Goal: Task Accomplishment & Management: Use online tool/utility

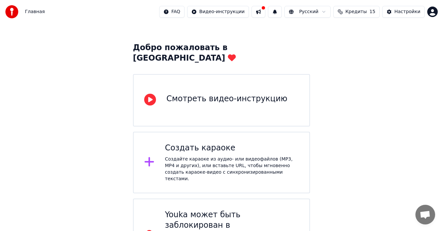
scroll to position [30, 0]
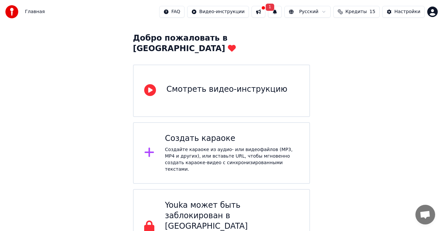
click at [236, 147] on div "Создайте караоке из аудио- или видеофайлов (MP3, MP4 и других), или вставьте UR…" at bounding box center [232, 160] width 134 height 26
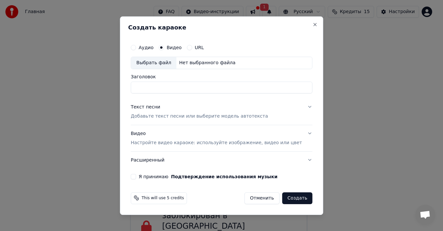
click at [236, 139] on div "Видео Настройте видео караоке: используйте изображение, видео или цвет" at bounding box center [216, 139] width 171 height 16
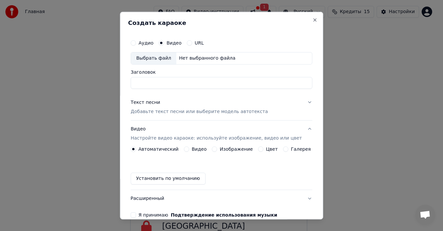
click at [236, 139] on div "Видео Настройте видео караоке: используйте изображение, видео или цвет" at bounding box center [216, 134] width 171 height 16
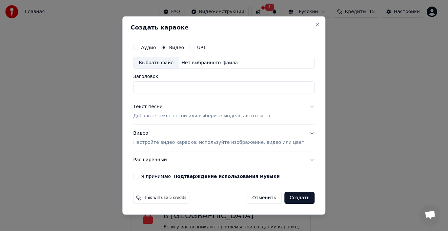
click at [207, 61] on div "Нет выбранного файла" at bounding box center [210, 63] width 62 height 7
click at [315, 25] on button "Close" at bounding box center [317, 24] width 5 height 5
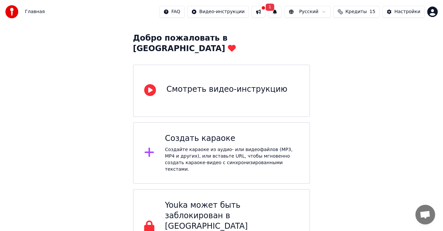
click at [308, 24] on div "Добро пожаловать в Youka Смотреть видео-инструкцию Создать караоке Создайте кар…" at bounding box center [221, 130] width 443 height 272
click at [272, 83] on div "Смотреть видео-инструкцию" at bounding box center [221, 91] width 177 height 52
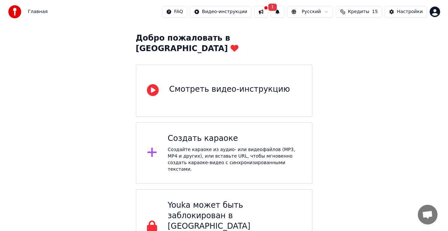
scroll to position [0, 0]
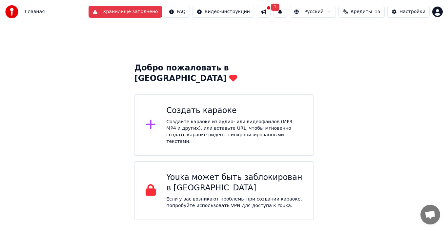
click at [229, 123] on div "Создайте караоке из аудио- или видеофайлов (MP3, MP4 и других), или вставьте UR…" at bounding box center [234, 132] width 136 height 26
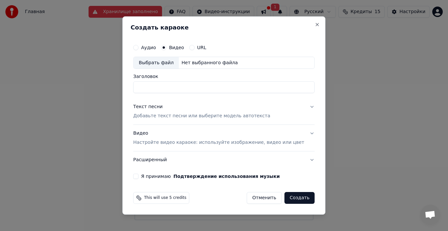
type input "*"
click at [149, 177] on div "Я принимаю Подтверждение использования музыки" at bounding box center [223, 176] width 181 height 5
click at [138, 175] on button "Я принимаю Подтверждение использования музыки" at bounding box center [135, 176] width 5 height 5
click at [238, 23] on div "**********" at bounding box center [223, 115] width 203 height 199
click at [164, 61] on div "Выбрать файл" at bounding box center [156, 63] width 45 height 12
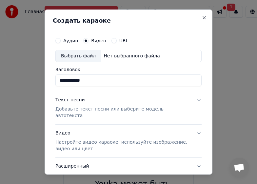
drag, startPoint x: 127, startPoint y: 56, endPoint x: 202, endPoint y: 73, distance: 76.7
click at [69, 58] on div "Выбрать файл" at bounding box center [78, 56] width 45 height 12
click at [112, 83] on input "**********" at bounding box center [128, 80] width 146 height 12
type input "*"
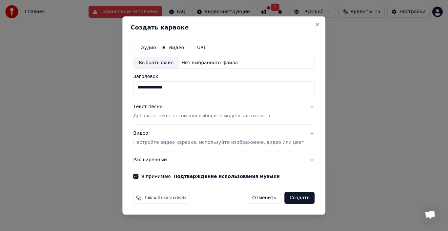
type input "**********"
click at [251, 143] on p "Настройте видео караоке: используйте изображение, видео или цвет" at bounding box center [218, 142] width 171 height 7
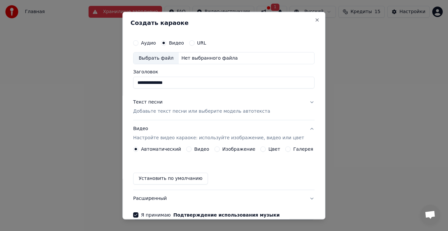
click at [217, 150] on button "Изображение" at bounding box center [217, 149] width 5 height 5
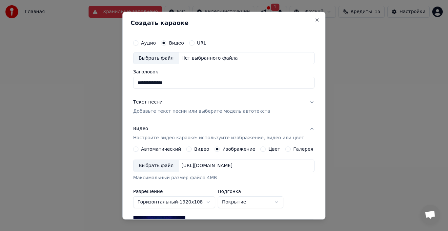
click at [157, 163] on div "Выбрать файл" at bounding box center [156, 166] width 45 height 12
click at [304, 101] on button "Текст песни Добавьте текст песни или выберите модель автотекста" at bounding box center [223, 107] width 181 height 26
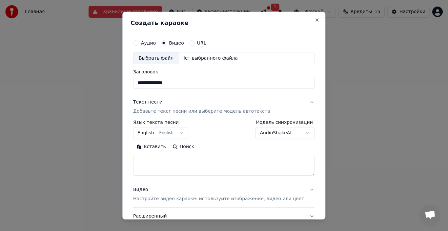
click at [179, 165] on textarea at bounding box center [223, 165] width 181 height 21
click at [160, 145] on button "Вставить" at bounding box center [151, 147] width 36 height 10
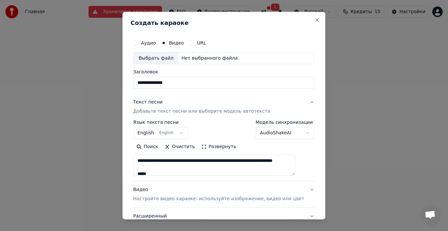
click at [299, 105] on button "Текст песни Добавьте текст песни или выберите модель автотекста" at bounding box center [223, 107] width 181 height 26
type textarea "**********"
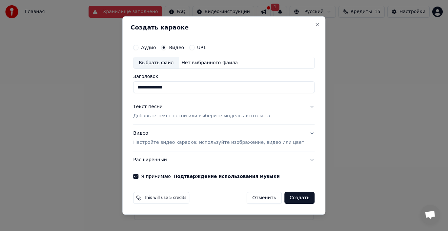
click at [299, 105] on button "Текст песни Добавьте текст песни или выберите модель автотекста" at bounding box center [223, 112] width 181 height 26
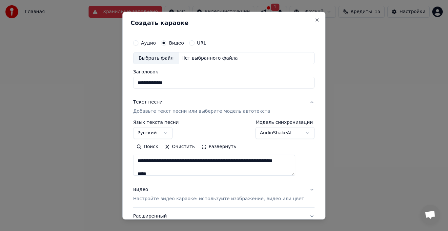
click at [301, 106] on button "Текст песни Добавьте текст песни или выберите модель автотекста" at bounding box center [223, 107] width 181 height 26
type textarea "**********"
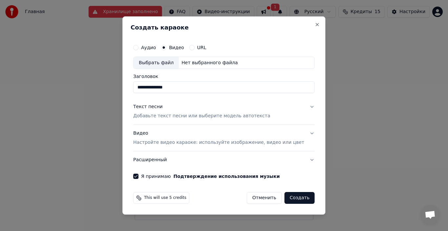
click at [226, 64] on div "Нет выбранного файла" at bounding box center [210, 63] width 62 height 7
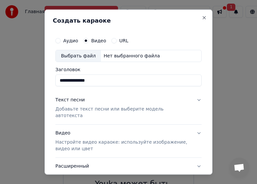
click at [140, 53] on div "Нет выбранного файла" at bounding box center [132, 55] width 62 height 7
click at [202, 19] on button "Close" at bounding box center [204, 17] width 5 height 5
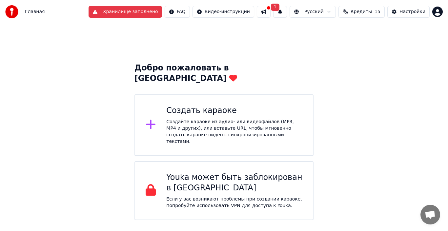
click at [217, 106] on div "Создать караоке Создайте караоке из аудио- или видеофайлов (MP3, MP4 и других),…" at bounding box center [234, 125] width 136 height 39
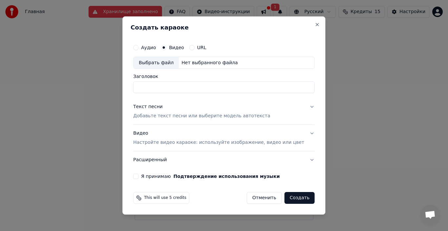
type input "*"
type input "**********"
click at [160, 65] on div "Выбрать файл" at bounding box center [156, 63] width 45 height 12
click at [251, 63] on div "Выбрать файл Нет выбранного файла" at bounding box center [223, 63] width 181 height 12
click at [315, 22] on button "Close" at bounding box center [317, 24] width 5 height 5
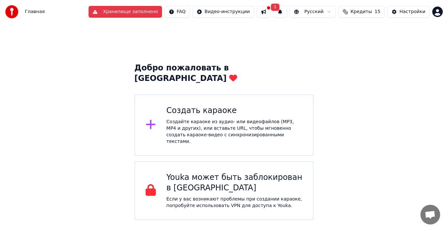
click at [277, 119] on div "Создайте караоке из аудио- или видеофайлов (MP3, MP4 и других), или вставьте UR…" at bounding box center [234, 132] width 136 height 26
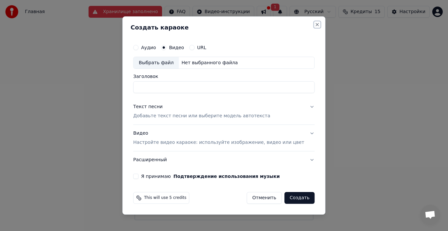
click at [315, 24] on button "Close" at bounding box center [317, 24] width 5 height 5
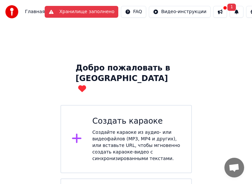
click at [161, 129] on div "Создайте караоке из аудио- или видеофайлов (MP3, MP4 и других), или вставьте UR…" at bounding box center [136, 145] width 88 height 33
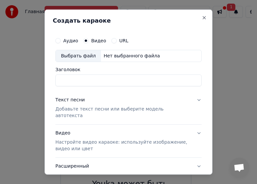
click at [150, 55] on div "Нет выбранного файла" at bounding box center [132, 55] width 62 height 7
click at [60, 41] on button "Аудио" at bounding box center [57, 40] width 5 height 5
click at [87, 53] on div "Выбрать файл" at bounding box center [78, 56] width 45 height 12
type input "**********"
click at [152, 81] on input "**********" at bounding box center [128, 80] width 146 height 12
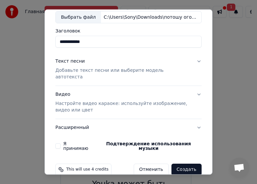
scroll to position [40, 0]
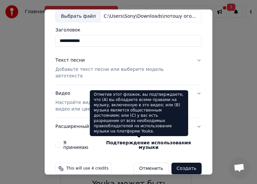
click at [81, 99] on p "Настройте видео караоке: используйте изображение, видео или цвет" at bounding box center [123, 105] width 136 height 13
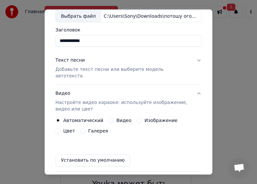
click at [138, 118] on div "Изображение" at bounding box center [157, 120] width 41 height 5
click at [137, 118] on div "Изображение" at bounding box center [157, 120] width 41 height 5
click at [137, 118] on button "Изображение" at bounding box center [139, 120] width 5 height 5
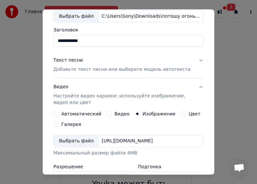
click at [68, 142] on div "Выбрать файл" at bounding box center [76, 141] width 45 height 12
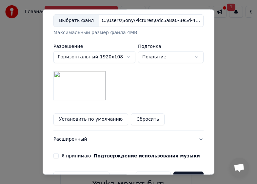
scroll to position [179, 0]
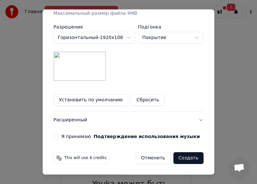
click at [192, 162] on button "Создать" at bounding box center [189, 158] width 30 height 12
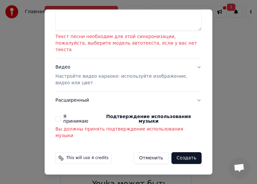
scroll to position [126, 0]
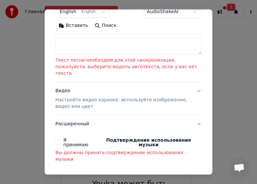
click at [55, 140] on button "Я принимаю Подтверждение использования музыки" at bounding box center [57, 142] width 5 height 5
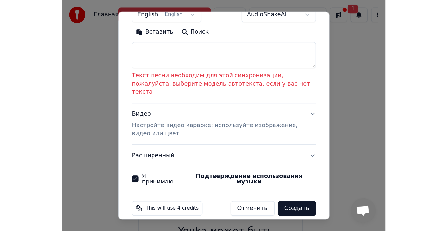
scroll to position [116, 0]
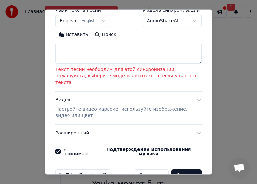
click at [185, 169] on button "Создать" at bounding box center [187, 175] width 30 height 12
click at [183, 167] on div "This will use 4 credits Отменить Создать" at bounding box center [129, 175] width 152 height 17
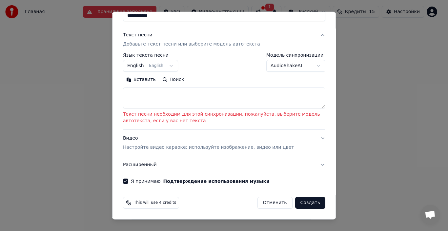
scroll to position [67, 0]
click at [318, 200] on button "Создать" at bounding box center [310, 203] width 30 height 12
click at [309, 202] on button "Создать" at bounding box center [310, 203] width 30 height 12
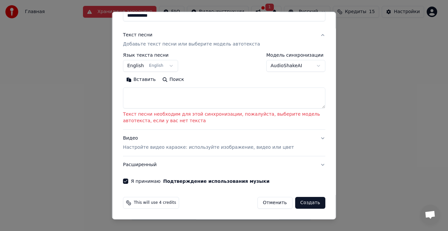
click at [309, 202] on button "Создать" at bounding box center [310, 203] width 30 height 12
click at [238, 100] on textarea at bounding box center [224, 98] width 202 height 21
click at [143, 75] on button "Вставить" at bounding box center [141, 79] width 36 height 10
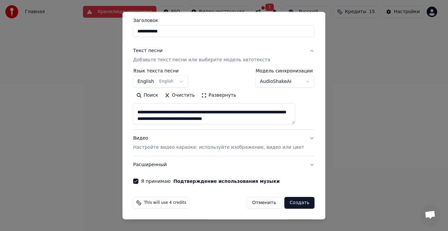
scroll to position [33, 0]
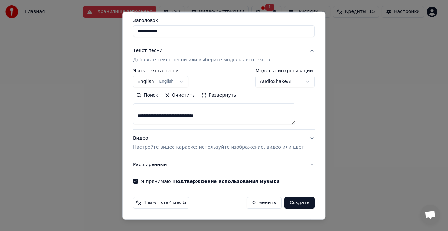
click at [243, 116] on textarea "**********" at bounding box center [214, 113] width 162 height 21
drag, startPoint x: 169, startPoint y: 116, endPoint x: 144, endPoint y: 116, distance: 24.6
click at [144, 116] on textarea "**********" at bounding box center [214, 113] width 162 height 21
click at [170, 115] on textarea "**********" at bounding box center [214, 113] width 162 height 21
click at [167, 120] on textarea "**********" at bounding box center [214, 113] width 162 height 21
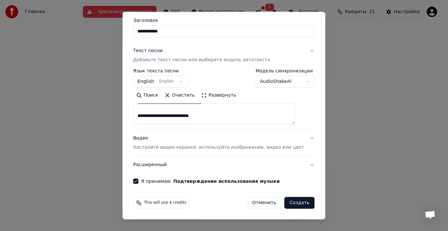
click at [167, 118] on textarea "**********" at bounding box center [214, 113] width 162 height 21
click at [165, 120] on textarea "**********" at bounding box center [214, 113] width 162 height 21
click at [165, 117] on textarea "**********" at bounding box center [214, 113] width 162 height 21
click at [166, 117] on textarea "**********" at bounding box center [214, 113] width 162 height 21
click at [199, 117] on textarea "**********" at bounding box center [214, 113] width 162 height 21
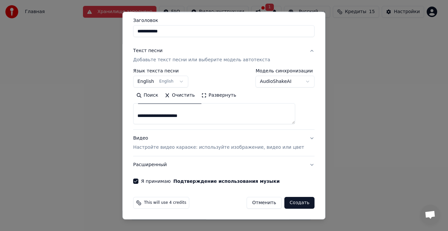
click at [192, 117] on textarea "**********" at bounding box center [214, 113] width 162 height 21
click at [193, 117] on textarea "**********" at bounding box center [214, 113] width 162 height 21
type textarea "**********"
select select
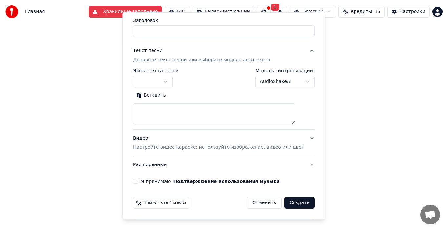
scroll to position [0, 0]
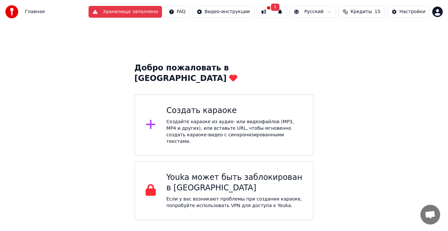
click at [233, 119] on div "Создайте караоке из аудио- или видеофайлов (MP3, MP4 и других), или вставьте UR…" at bounding box center [234, 132] width 136 height 26
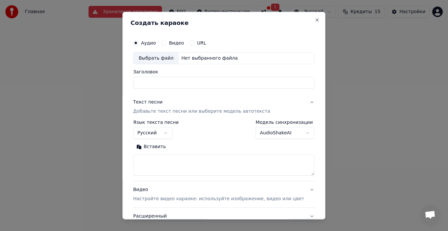
select select "**"
click at [172, 161] on textarea at bounding box center [223, 165] width 181 height 21
click at [164, 144] on button "Вставить" at bounding box center [151, 147] width 36 height 10
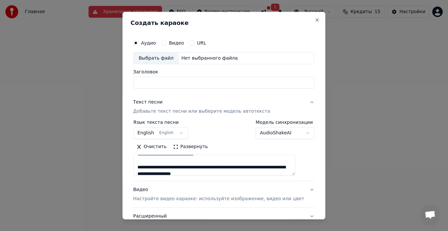
scroll to position [37, 0]
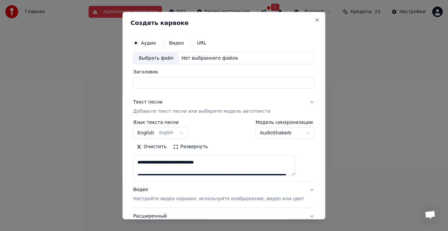
drag, startPoint x: 246, startPoint y: 168, endPoint x: 194, endPoint y: 160, distance: 52.7
click at [194, 160] on textarea "**********" at bounding box center [214, 165] width 162 height 21
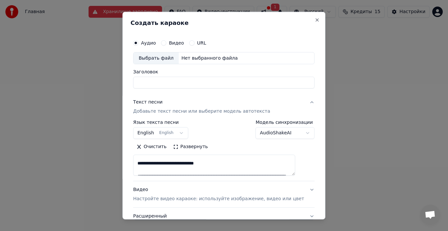
click at [147, 164] on textarea "**********" at bounding box center [214, 165] width 162 height 21
click at [169, 163] on textarea "**********" at bounding box center [214, 165] width 162 height 21
click at [170, 162] on textarea "**********" at bounding box center [214, 165] width 162 height 21
click at [193, 163] on textarea "**********" at bounding box center [214, 165] width 162 height 21
click at [214, 164] on textarea "**********" at bounding box center [214, 165] width 162 height 21
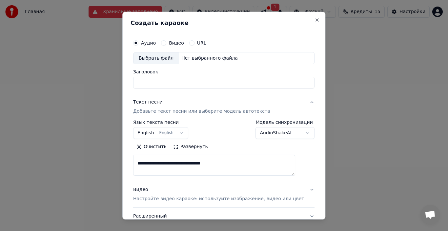
click at [239, 163] on textarea "**********" at bounding box center [214, 165] width 162 height 21
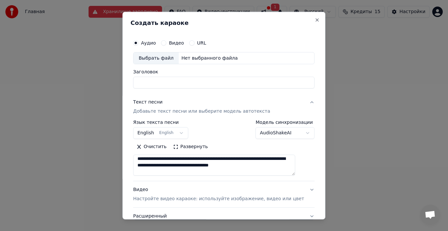
scroll to position [0, 0]
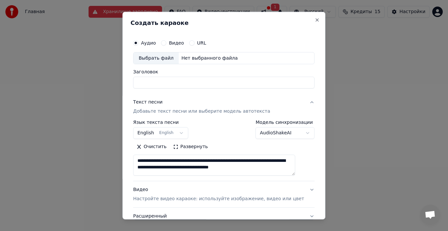
drag, startPoint x: 279, startPoint y: 170, endPoint x: 253, endPoint y: 169, distance: 26.6
click at [253, 169] on textarea "**********" at bounding box center [214, 165] width 162 height 21
click at [293, 172] on textarea "**********" at bounding box center [214, 165] width 162 height 21
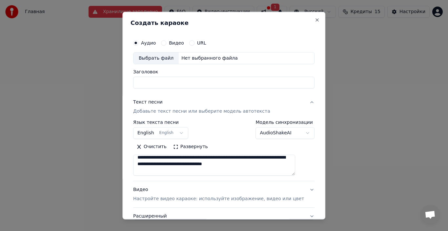
scroll to position [33, 0]
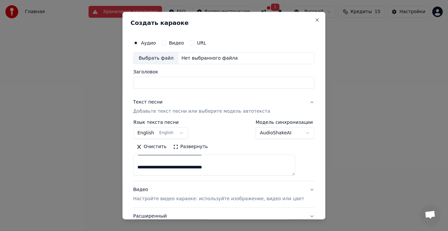
drag, startPoint x: 300, startPoint y: 174, endPoint x: 301, endPoint y: 169, distance: 4.9
click at [295, 168] on textarea "**********" at bounding box center [214, 165] width 162 height 21
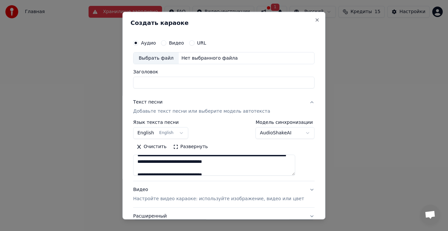
scroll to position [20, 0]
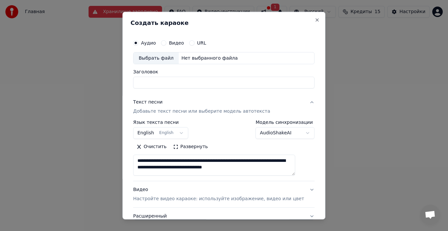
click at [295, 171] on textarea "**********" at bounding box center [214, 165] width 162 height 21
click at [295, 174] on textarea "**********" at bounding box center [214, 165] width 162 height 21
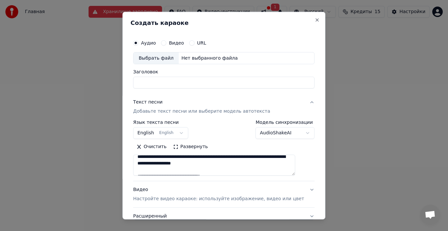
scroll to position [64, 0]
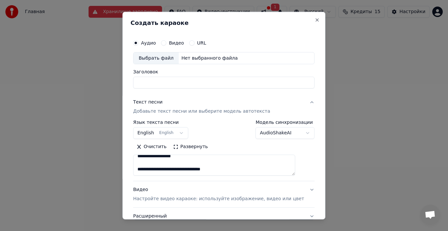
click at [243, 160] on textarea "**********" at bounding box center [214, 165] width 162 height 21
click at [238, 156] on textarea "**********" at bounding box center [214, 165] width 162 height 21
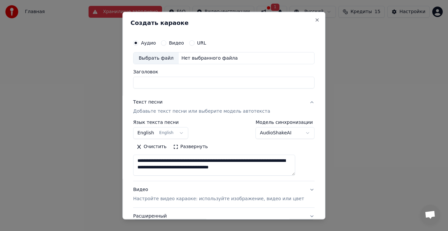
scroll to position [33, 0]
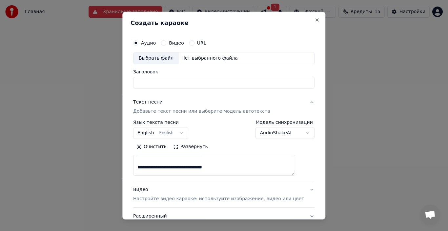
drag, startPoint x: 300, startPoint y: 172, endPoint x: 301, endPoint y: 168, distance: 4.4
click at [295, 168] on textarea "**********" at bounding box center [214, 165] width 162 height 21
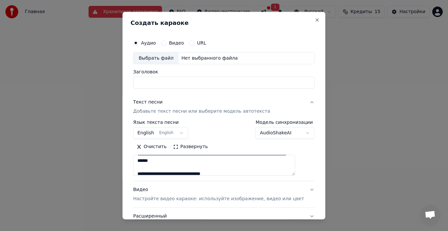
click at [303, 156] on div "**********" at bounding box center [224, 135] width 187 height 205
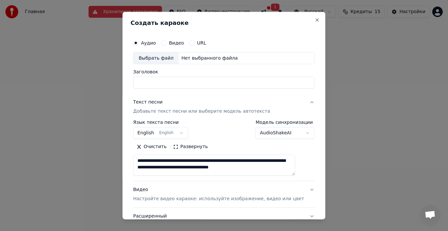
scroll to position [13, 0]
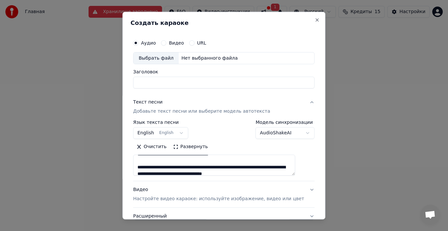
click at [292, 157] on textarea "**********" at bounding box center [214, 165] width 162 height 21
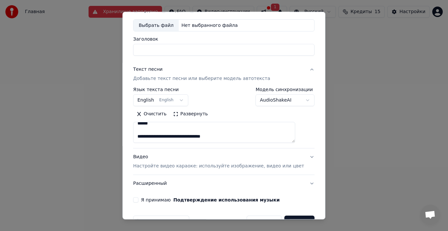
scroll to position [52, 0]
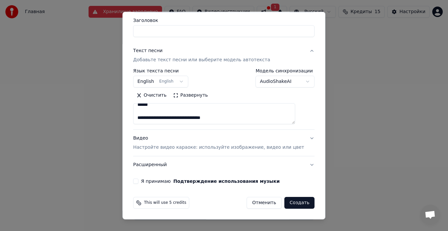
type textarea "**********"
click at [309, 165] on div "**********" at bounding box center [223, 115] width 203 height 208
click at [301, 138] on button "Видео Настройте видео караоке: используйте изображение, видео или цвет" at bounding box center [223, 143] width 181 height 26
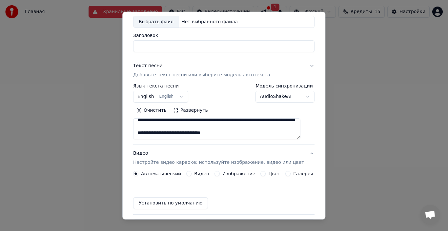
scroll to position [34, 0]
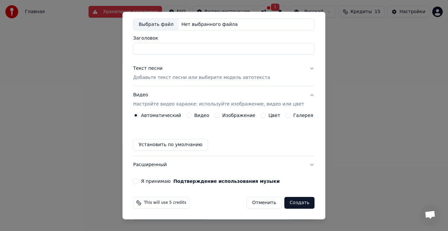
click at [169, 25] on div "Выбрать файл" at bounding box center [156, 24] width 45 height 12
type input "**********"
click at [245, 105] on p "Настройте видео караоке: используйте изображение, видео или цвет" at bounding box center [218, 104] width 171 height 7
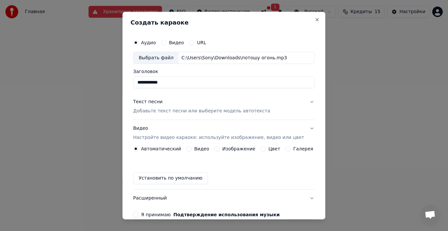
click at [244, 104] on div "Текст песни Добавьте текст песни или выберите модель автотекста" at bounding box center [201, 107] width 137 height 16
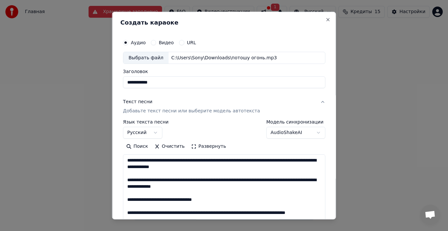
scroll to position [0, 0]
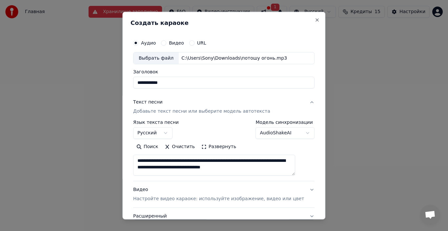
click at [242, 109] on p "Добавьте текст песни или выберите модель автотекста" at bounding box center [201, 111] width 137 height 7
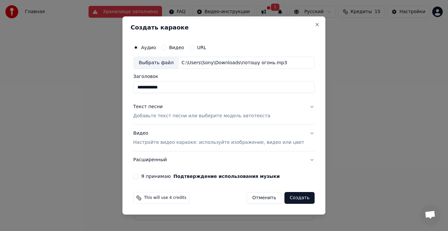
click at [234, 145] on p "Настройте видео караоке: используйте изображение, видео или цвет" at bounding box center [218, 142] width 171 height 7
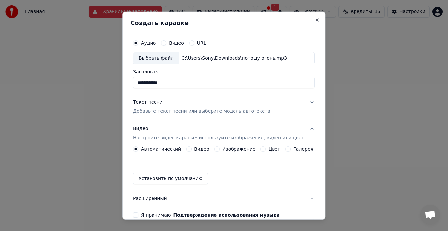
click at [216, 150] on button "Изображение" at bounding box center [217, 149] width 5 height 5
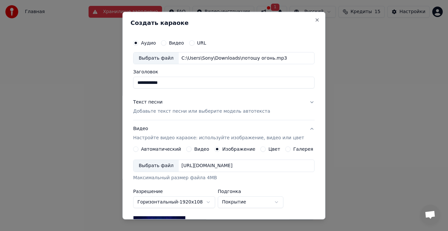
click at [297, 104] on button "Текст песни Добавьте текст песни или выберите модель автотекста" at bounding box center [223, 107] width 181 height 26
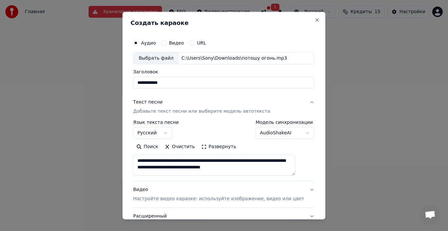
click at [301, 103] on button "Текст песни Добавьте текст песни или выберите модель автотекста" at bounding box center [223, 107] width 181 height 26
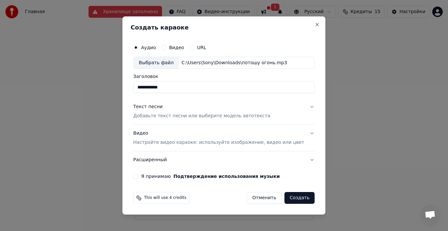
click at [299, 196] on button "Создать" at bounding box center [299, 198] width 30 height 12
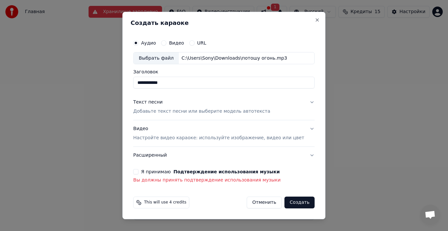
click at [138, 170] on button "Я принимаю Подтверждение использования музыки" at bounding box center [135, 171] width 5 height 5
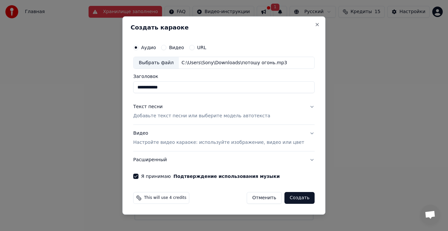
click at [293, 203] on button "Создать" at bounding box center [299, 198] width 30 height 12
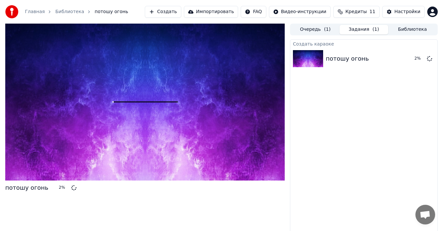
click at [415, 34] on button "Библиотека" at bounding box center [412, 30] width 49 height 10
click at [425, 28] on button "Библиотека" at bounding box center [412, 30] width 49 height 10
click at [317, 31] on button "Очередь ( 1 )" at bounding box center [315, 30] width 49 height 10
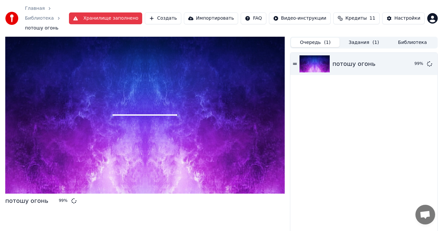
click at [59, 199] on div "99 %" at bounding box center [64, 201] width 10 height 5
click at [134, 200] on div "потошу огонь 99 %" at bounding box center [144, 143] width 279 height 212
click at [183, 108] on div at bounding box center [144, 115] width 279 height 157
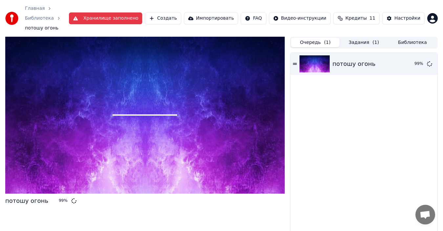
click at [183, 108] on div at bounding box center [144, 115] width 279 height 157
drag, startPoint x: 183, startPoint y: 108, endPoint x: 183, endPoint y: 116, distance: 7.5
click at [183, 116] on div at bounding box center [144, 115] width 279 height 157
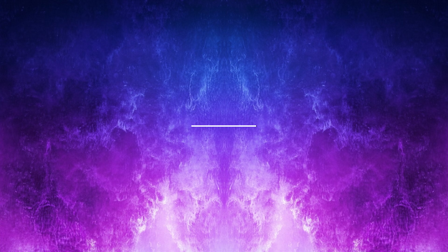
click at [443, 231] on div at bounding box center [224, 126] width 448 height 252
click at [190, 231] on div at bounding box center [224, 126] width 448 height 252
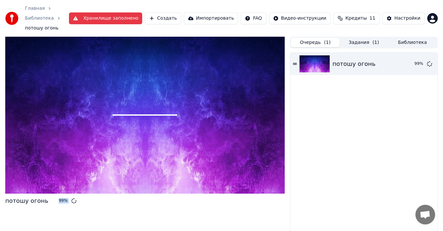
click at [91, 202] on div "потошу огонь 99 %" at bounding box center [144, 143] width 279 height 212
click at [82, 202] on div "потошу огонь 99 %" at bounding box center [144, 143] width 279 height 212
click at [318, 115] on div "потошу огонь 99 %" at bounding box center [363, 151] width 147 height 196
click at [122, 14] on button "Хранилище заполнено" at bounding box center [105, 18] width 73 height 12
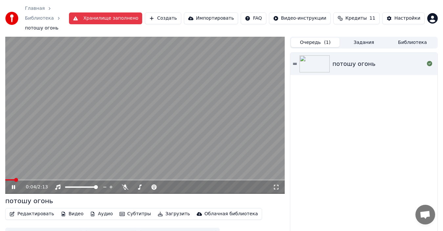
drag, startPoint x: 278, startPoint y: 177, endPoint x: 278, endPoint y: 185, distance: 7.5
click at [278, 185] on icon at bounding box center [276, 187] width 7 height 5
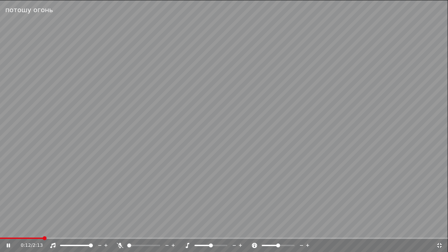
click at [9, 231] on icon at bounding box center [8, 245] width 3 height 4
click at [0, 231] on span at bounding box center [2, 238] width 4 height 4
click at [127, 231] on span at bounding box center [129, 245] width 4 height 4
click at [6, 231] on icon at bounding box center [12, 245] width 15 height 5
click at [9, 231] on icon at bounding box center [12, 245] width 15 height 5
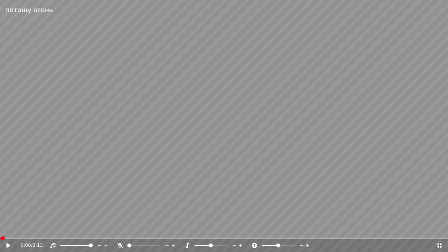
click at [9, 231] on icon at bounding box center [9, 245] width 4 height 5
click at [9, 231] on icon at bounding box center [12, 245] width 15 height 5
click at [9, 231] on icon at bounding box center [9, 245] width 4 height 5
click at [9, 231] on icon at bounding box center [12, 245] width 15 height 5
click at [9, 231] on icon at bounding box center [9, 245] width 4 height 5
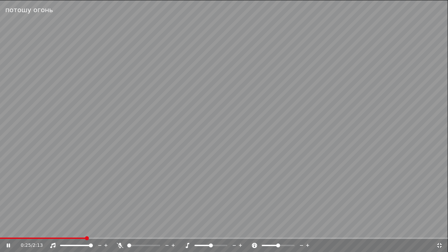
click at [72, 231] on div "0:25 / 2:13" at bounding box center [224, 245] width 448 height 13
click at [73, 231] on span at bounding box center [37, 238] width 74 height 1
click at [62, 231] on span at bounding box center [32, 238] width 64 height 1
click at [55, 231] on video at bounding box center [224, 126] width 448 height 252
click at [123, 190] on video at bounding box center [224, 126] width 448 height 252
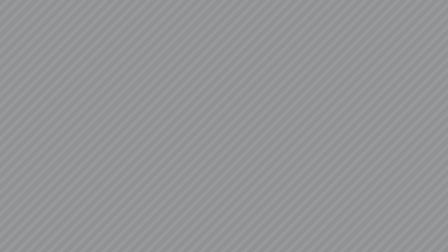
click at [111, 214] on video at bounding box center [224, 126] width 448 height 252
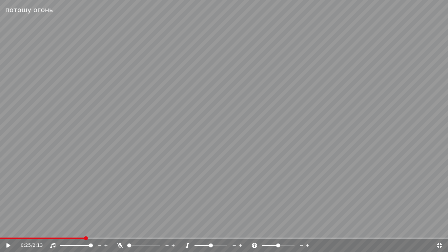
click at [111, 214] on video at bounding box center [224, 126] width 448 height 252
click at [178, 231] on video at bounding box center [224, 126] width 448 height 252
click at [175, 231] on span at bounding box center [87, 238] width 175 height 1
click at [187, 220] on video at bounding box center [224, 126] width 448 height 252
drag, startPoint x: 131, startPoint y: 244, endPoint x: 135, endPoint y: 245, distance: 4.2
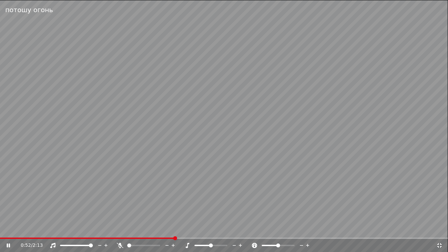
click at [135, 231] on div at bounding box center [149, 245] width 53 height 7
click at [160, 231] on span at bounding box center [143, 245] width 33 height 1
drag, startPoint x: 90, startPoint y: 242, endPoint x: 72, endPoint y: 246, distance: 18.0
click at [22, 231] on div "0:52 / 2:13" at bounding box center [224, 245] width 448 height 14
click at [60, 231] on span at bounding box center [60, 245] width 0 height 1
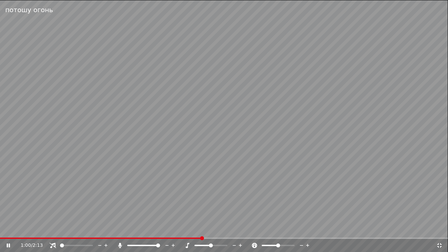
click at [166, 231] on span at bounding box center [101, 238] width 202 height 1
drag, startPoint x: 152, startPoint y: 235, endPoint x: 146, endPoint y: 234, distance: 5.7
click at [152, 231] on video at bounding box center [224, 126] width 448 height 252
click at [182, 199] on video at bounding box center [224, 126] width 448 height 252
click at [139, 231] on span at bounding box center [88, 238] width 176 height 1
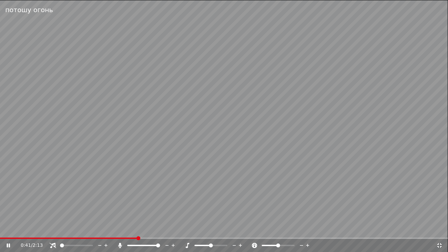
click at [119, 231] on video at bounding box center [224, 126] width 448 height 252
click at [75, 231] on video at bounding box center [224, 126] width 448 height 252
click at [75, 231] on span at bounding box center [69, 238] width 138 height 1
click at [93, 231] on span at bounding box center [91, 245] width 4 height 4
click at [144, 231] on span at bounding box center [146, 245] width 4 height 4
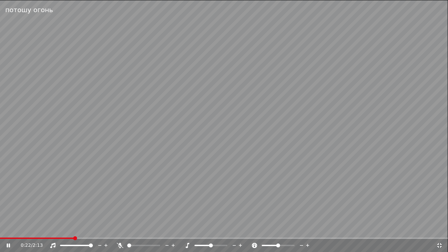
drag, startPoint x: 212, startPoint y: 249, endPoint x: 210, endPoint y: 244, distance: 4.7
click at [216, 231] on div "0:22 / 2:13" at bounding box center [224, 245] width 448 height 13
click at [227, 231] on span at bounding box center [225, 245] width 4 height 4
click at [277, 231] on span at bounding box center [277, 245] width 4 height 4
click at [210, 231] on span at bounding box center [211, 245] width 4 height 4
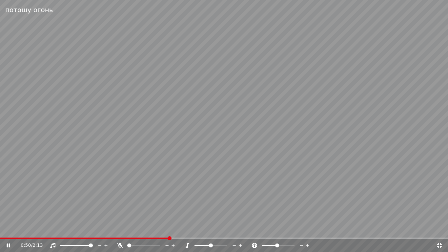
click at [7, 231] on video at bounding box center [224, 126] width 448 height 252
click at [6, 231] on span at bounding box center [84, 238] width 169 height 1
click at [9, 231] on div "0:02 / 2:13" at bounding box center [224, 245] width 443 height 7
click at [0, 231] on div "0:02 / 2:13" at bounding box center [224, 245] width 448 height 13
click at [9, 231] on icon at bounding box center [9, 245] width 4 height 5
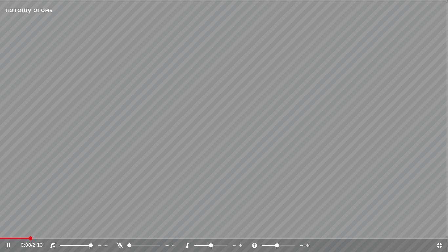
click at [24, 231] on div "0:08 / 2:13" at bounding box center [224, 245] width 448 height 13
click at [25, 231] on span at bounding box center [14, 238] width 29 height 1
click at [438, 231] on icon at bounding box center [439, 245] width 7 height 5
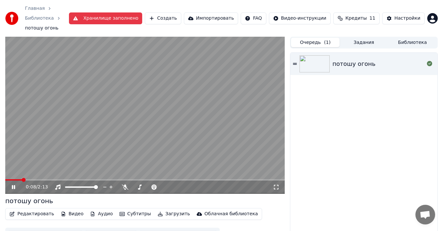
click at [125, 112] on video at bounding box center [144, 115] width 279 height 157
click at [218, 12] on button "Импортировать" at bounding box center [211, 18] width 54 height 12
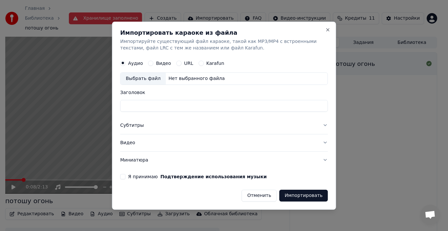
click at [148, 65] on button "Видео" at bounding box center [150, 63] width 5 height 5
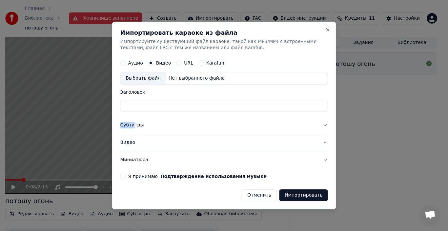
click at [134, 108] on form "Аудио Видео URL Karafun Выбрать файл Нет выбранного файла Заголовок Субтитры Ви…" at bounding box center [224, 129] width 208 height 145
click at [135, 105] on input "Заголовок" at bounding box center [224, 106] width 208 height 12
click at [128, 139] on button "Видео" at bounding box center [224, 142] width 208 height 17
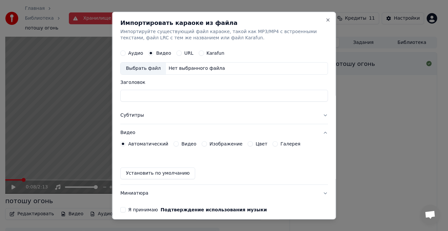
click at [134, 137] on button "Видео" at bounding box center [224, 132] width 208 height 17
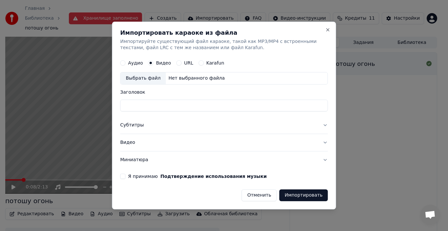
click at [174, 120] on button "Субтитры" at bounding box center [224, 125] width 208 height 17
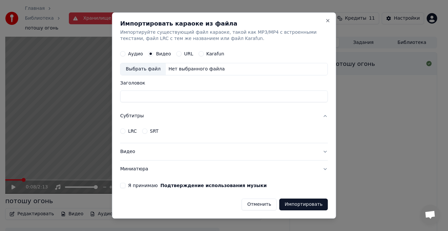
click at [118, 187] on div "Импортировать караоке из файла Импортируйте существующий файл караоке, такой ка…" at bounding box center [224, 115] width 224 height 207
click at [122, 187] on button "Я принимаю Подтверждение использования музыки" at bounding box center [122, 185] width 5 height 5
click at [135, 116] on button "Субтитры" at bounding box center [224, 116] width 208 height 17
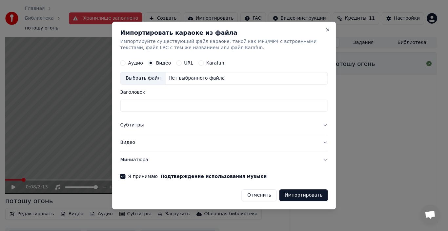
click at [147, 106] on input "Заголовок" at bounding box center [224, 106] width 208 height 12
type input "**********"
click at [318, 200] on button "Импортировать" at bounding box center [304, 196] width 49 height 12
click at [317, 192] on button "Импортировать" at bounding box center [304, 196] width 49 height 12
click at [318, 192] on button "Импортировать" at bounding box center [304, 196] width 49 height 12
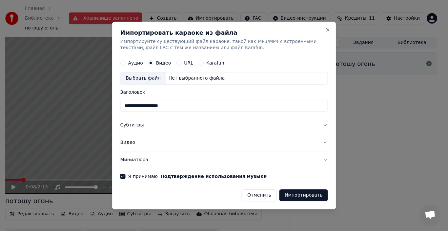
click at [317, 198] on button "Импортировать" at bounding box center [304, 196] width 49 height 12
click at [317, 197] on button "Импортировать" at bounding box center [304, 196] width 49 height 12
click at [304, 194] on button "Импортировать" at bounding box center [304, 196] width 49 height 12
click at [317, 193] on button "Импортировать" at bounding box center [304, 196] width 49 height 12
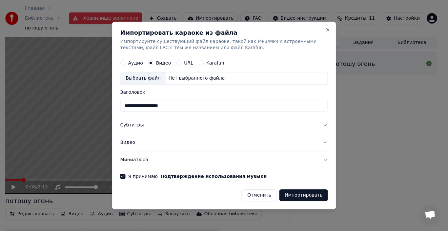
click at [292, 189] on div "Отменить Импортировать" at bounding box center [224, 192] width 208 height 17
click at [307, 195] on button "Импортировать" at bounding box center [304, 196] width 49 height 12
click at [125, 162] on button "Миниатюра" at bounding box center [224, 160] width 208 height 17
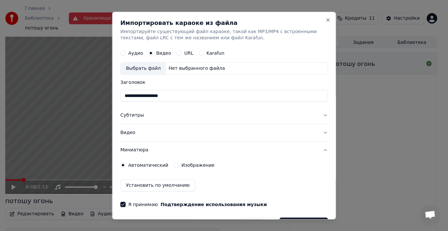
click at [174, 166] on button "Изображение" at bounding box center [176, 165] width 5 height 5
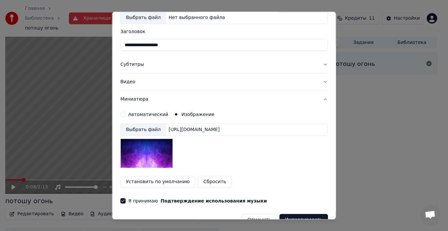
scroll to position [65, 0]
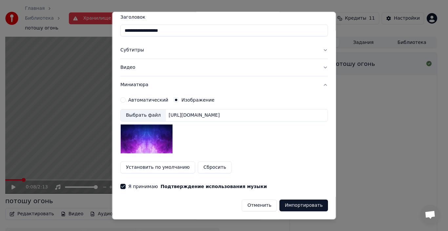
click at [305, 203] on button "Импортировать" at bounding box center [304, 206] width 49 height 12
click at [160, 166] on button "Установить по умолчанию" at bounding box center [157, 168] width 75 height 12
click at [304, 207] on button "Импортировать" at bounding box center [304, 206] width 49 height 12
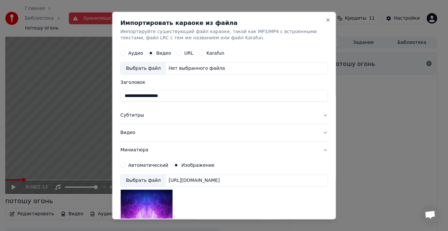
click at [118, 55] on div "**********" at bounding box center [224, 115] width 224 height 208
click at [121, 54] on button "Аудио" at bounding box center [122, 53] width 5 height 5
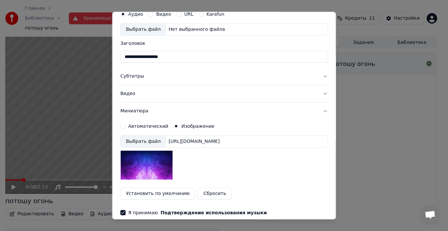
scroll to position [65, 0]
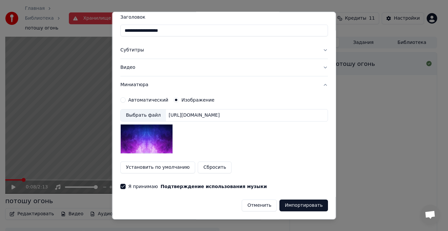
click at [301, 208] on button "Импортировать" at bounding box center [304, 206] width 49 height 12
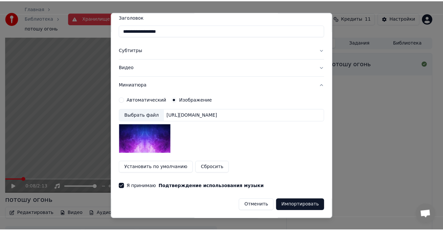
scroll to position [0, 0]
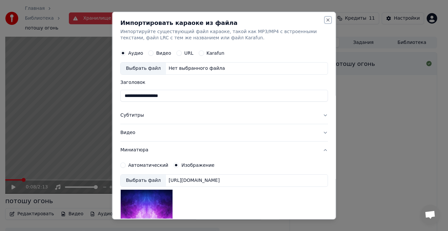
click at [325, 19] on button "Close" at bounding box center [327, 19] width 5 height 5
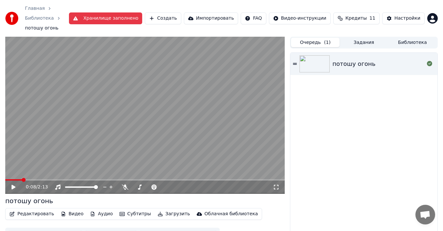
drag, startPoint x: 276, startPoint y: 180, endPoint x: 275, endPoint y: 186, distance: 6.6
click at [275, 185] on icon at bounding box center [276, 187] width 7 height 5
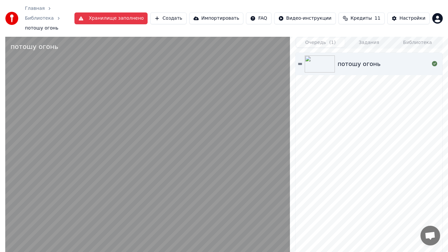
click at [96, 157] on video at bounding box center [147, 163] width 285 height 252
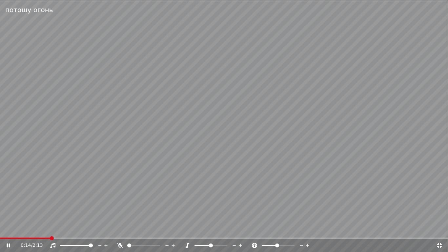
click at [2, 231] on div "0:14 / 2:13" at bounding box center [224, 245] width 448 height 13
click at [2, 231] on div "0:15 / 2:13" at bounding box center [224, 245] width 448 height 13
click at [69, 231] on span at bounding box center [36, 238] width 72 height 1
click at [66, 231] on span at bounding box center [35, 238] width 71 height 1
click at [40, 231] on span at bounding box center [20, 238] width 40 height 1
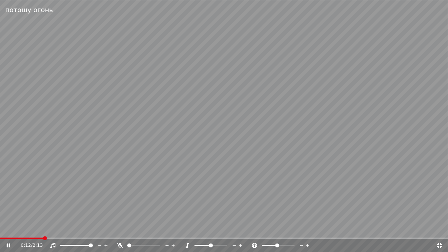
click at [0, 231] on div "потошу огонь 0:12 / 2:13" at bounding box center [224, 126] width 448 height 252
click at [8, 231] on icon at bounding box center [9, 245] width 4 height 5
click at [356, 193] on video at bounding box center [224, 126] width 448 height 252
click at [408, 210] on video at bounding box center [224, 126] width 448 height 252
click at [398, 157] on video at bounding box center [224, 126] width 448 height 252
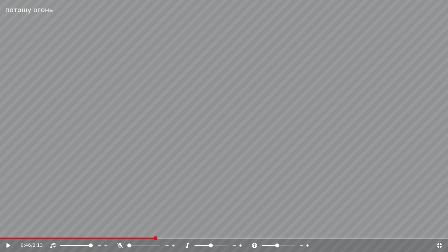
click at [440, 231] on div "0:46 / 2:13" at bounding box center [224, 245] width 448 height 13
click at [438, 231] on icon at bounding box center [439, 245] width 5 height 5
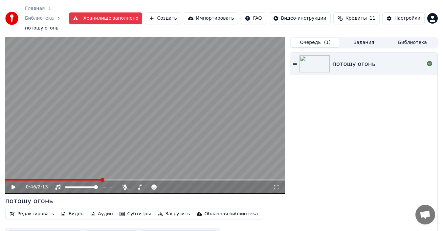
click at [182, 94] on video at bounding box center [144, 115] width 279 height 157
click at [126, 185] on icon at bounding box center [125, 187] width 7 height 5
click at [65, 189] on span at bounding box center [67, 187] width 4 height 4
click at [166, 95] on video at bounding box center [144, 115] width 279 height 157
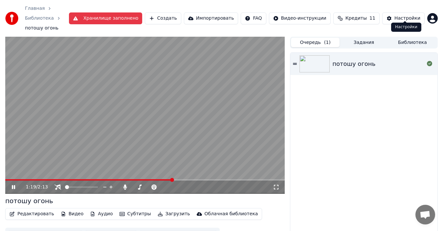
click at [173, 142] on video at bounding box center [144, 115] width 279 height 157
